Goal: Task Accomplishment & Management: Use online tool/utility

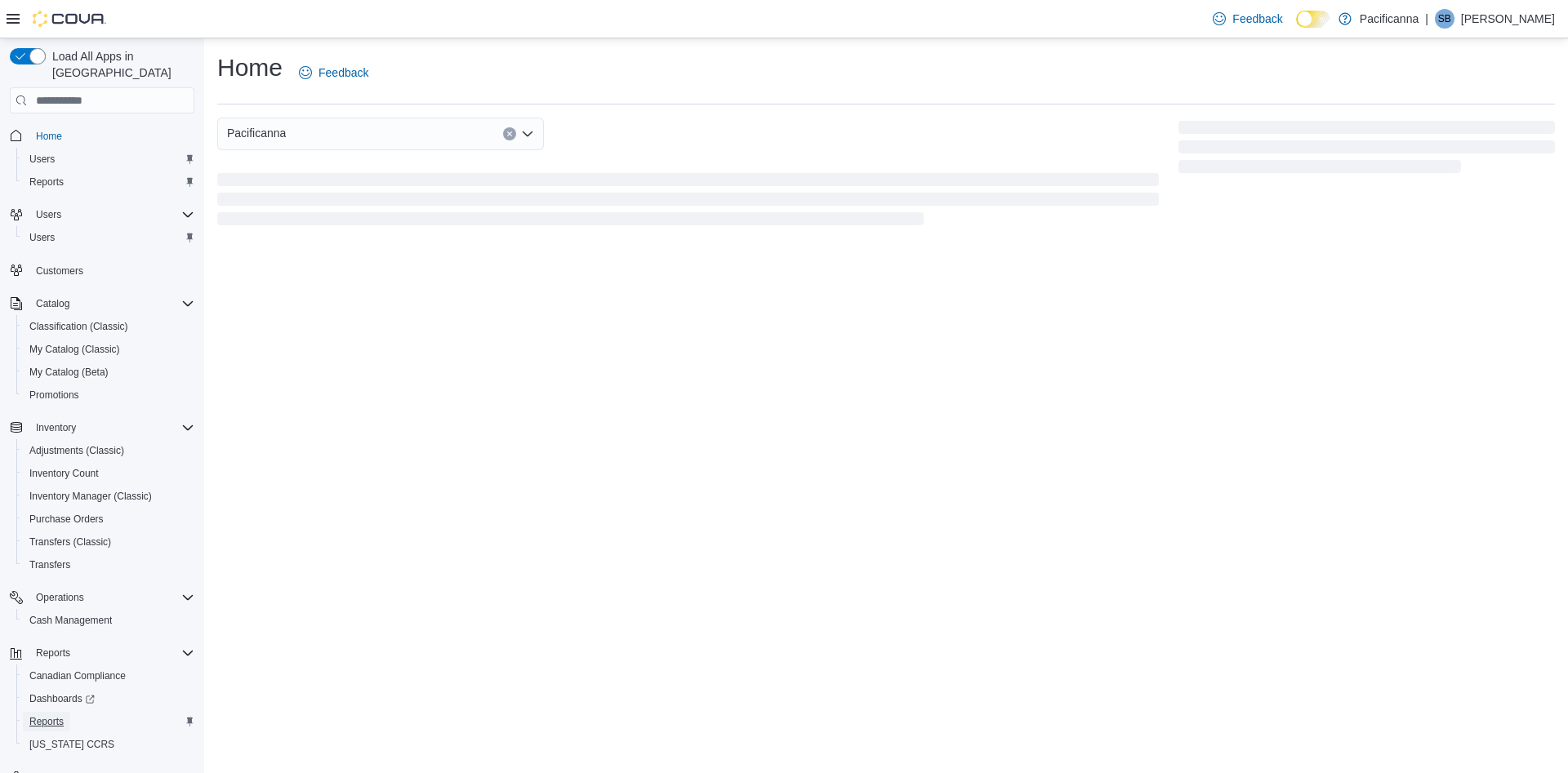
click at [39, 715] on span "Reports" at bounding box center [46, 722] width 34 height 13
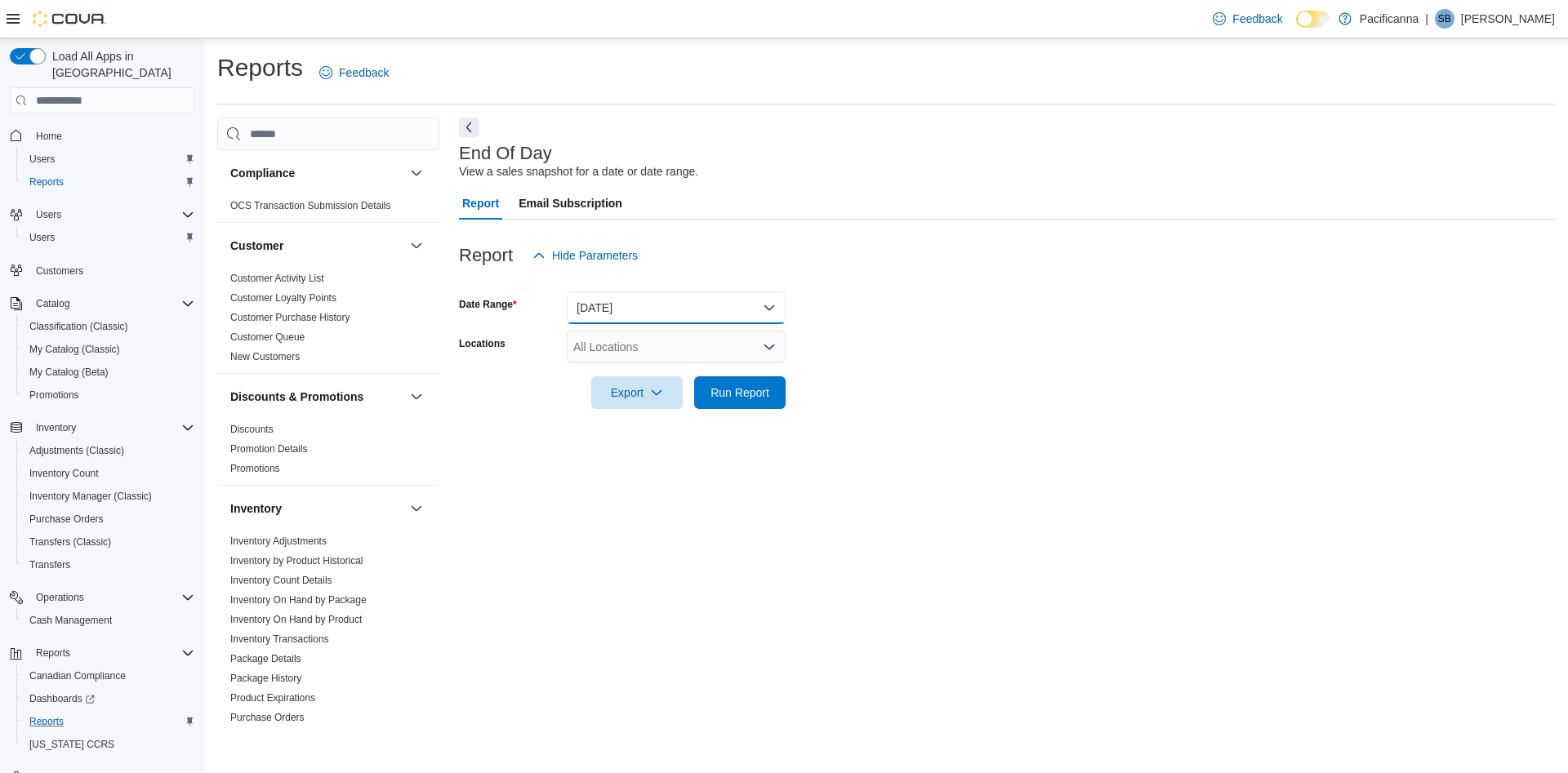
click at [732, 302] on button "[DATE]" at bounding box center [676, 308] width 219 height 33
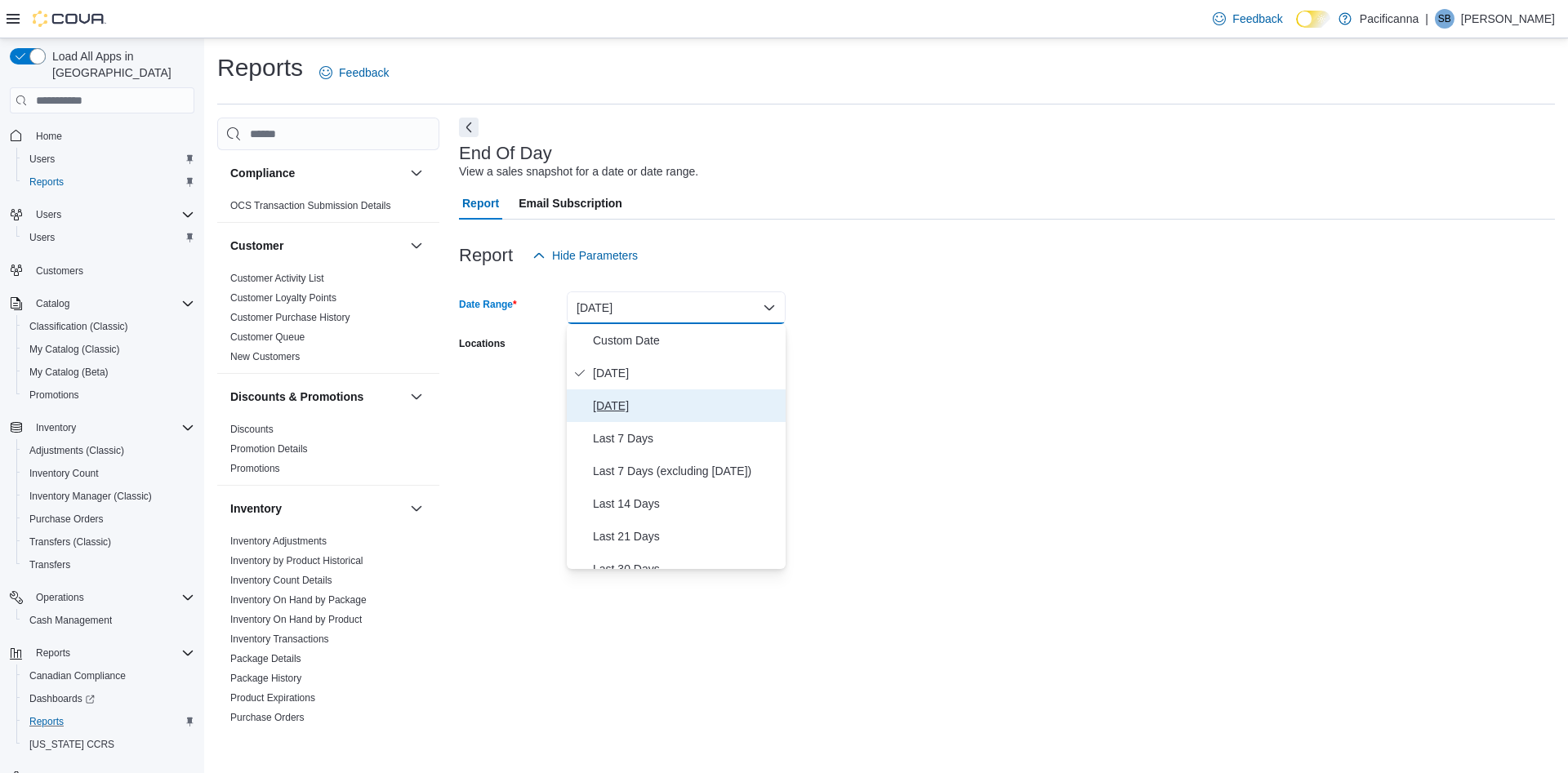
click at [607, 412] on span "Yesterday" at bounding box center [685, 405] width 186 height 19
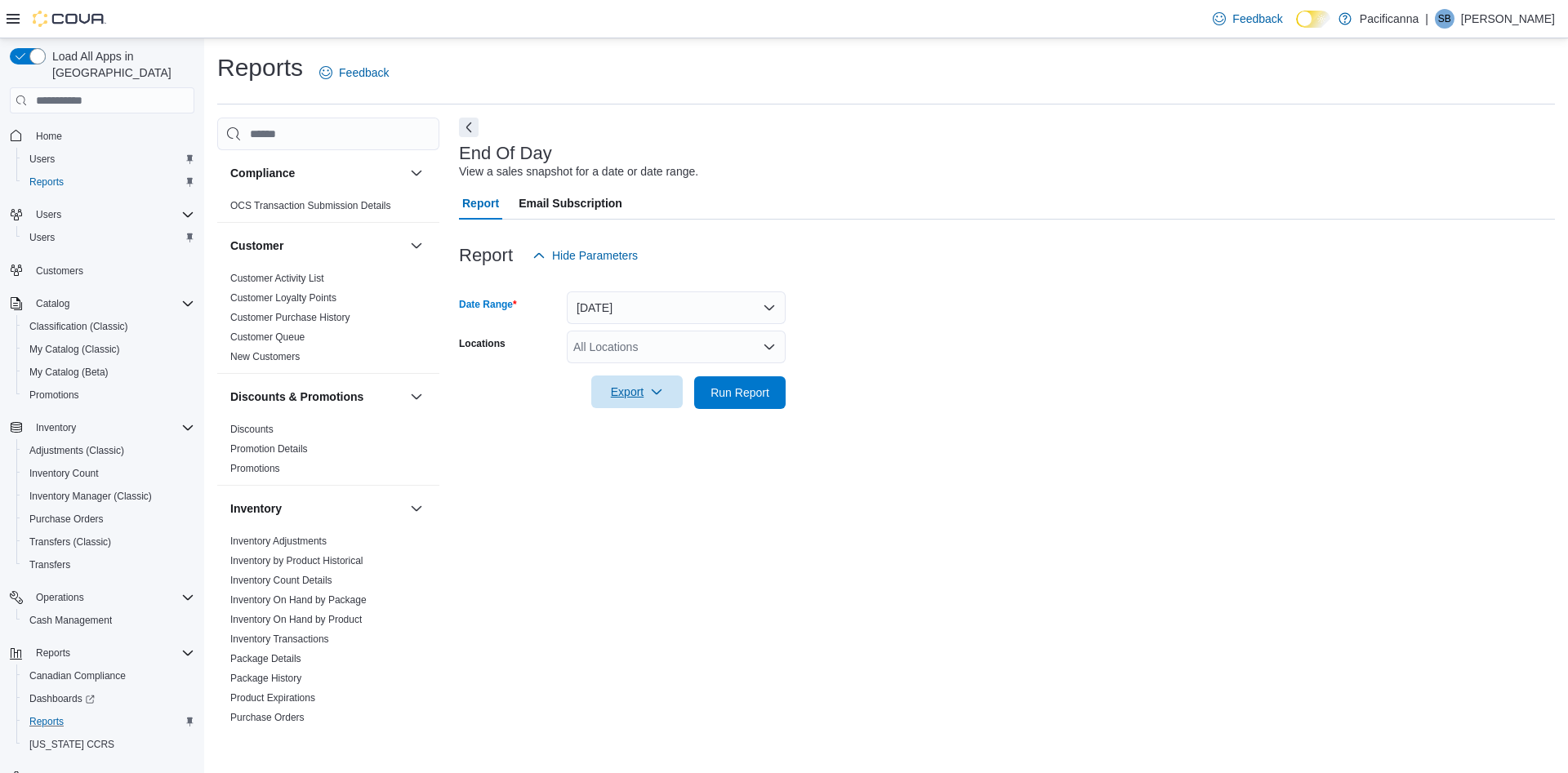
click at [626, 385] on span "Export" at bounding box center [636, 392] width 71 height 33
click at [631, 463] on span "Export to Pdf" at bounding box center [640, 458] width 73 height 13
